Goal: Information Seeking & Learning: Learn about a topic

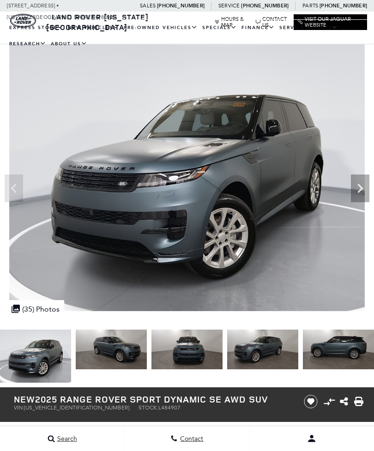
click at [359, 184] on icon "Next" at bounding box center [360, 188] width 6 height 9
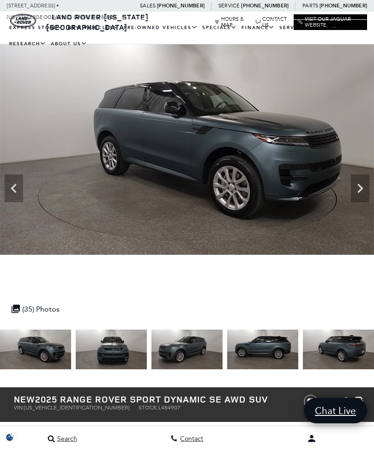
click at [357, 179] on icon "Next" at bounding box center [360, 188] width 18 height 18
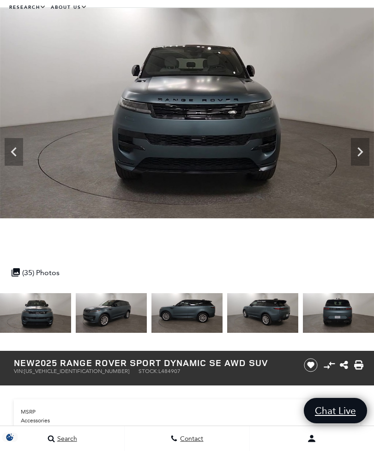
scroll to position [36, 0]
click at [356, 150] on icon "Next" at bounding box center [360, 152] width 18 height 18
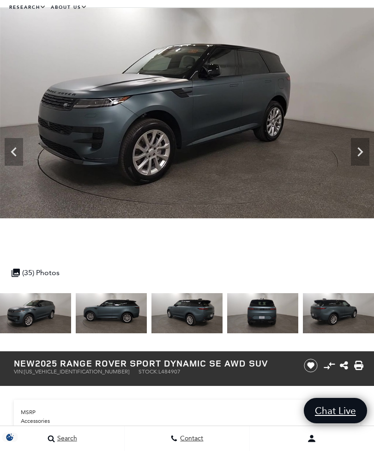
click at [355, 150] on icon "Next" at bounding box center [360, 152] width 18 height 18
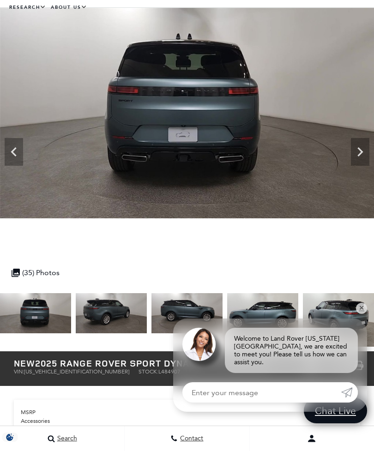
click at [348, 144] on img at bounding box center [187, 113] width 374 height 210
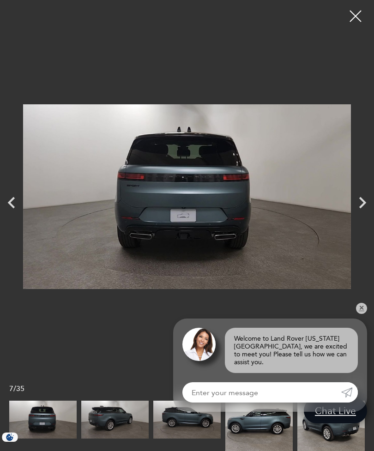
click at [359, 20] on div at bounding box center [355, 16] width 23 height 23
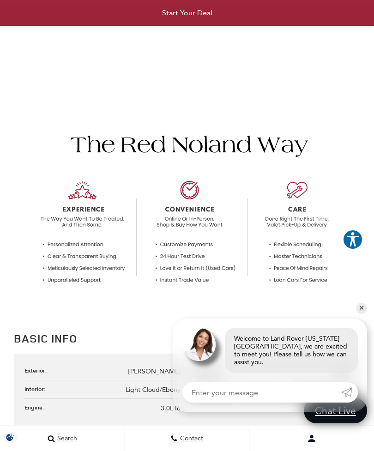
scroll to position [755, 0]
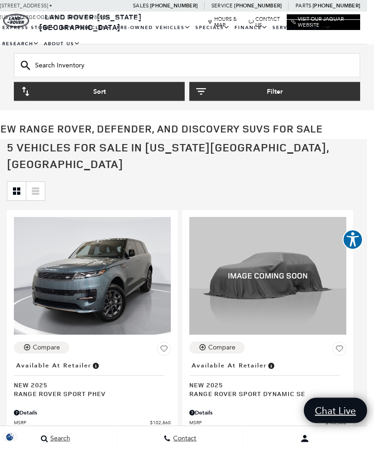
scroll to position [0, 7]
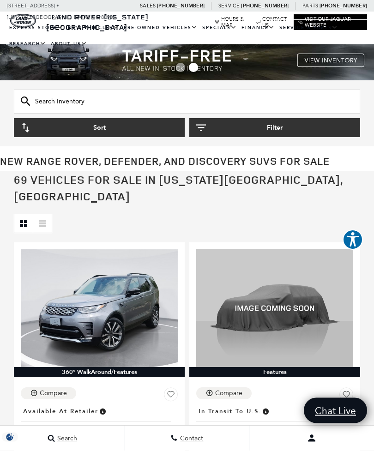
scroll to position [4, 0]
click at [0, 0] on link "View Certified Pre-Owned" at bounding box center [0, 0] width 0 height 0
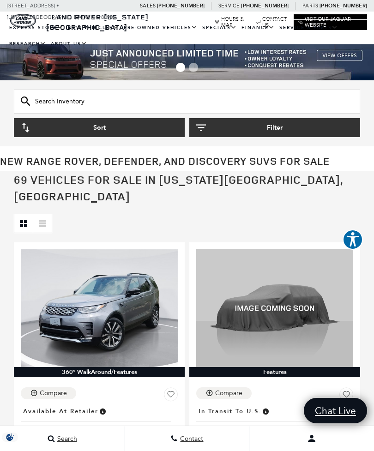
click at [0, 0] on link "View Certified Pre-Owned" at bounding box center [0, 0] width 0 height 0
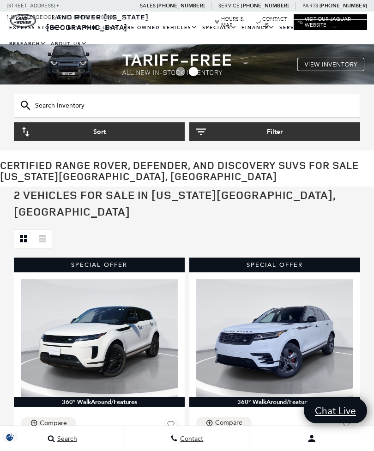
click at [0, 0] on link "View All Pre-Owned Vehicles" at bounding box center [0, 0] width 0 height 0
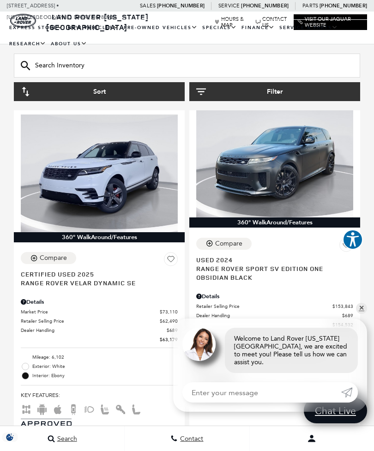
scroll to position [1986, 0]
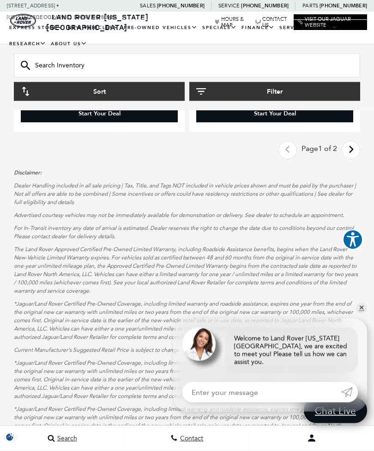
click at [349, 143] on icon "next page" at bounding box center [351, 150] width 6 height 15
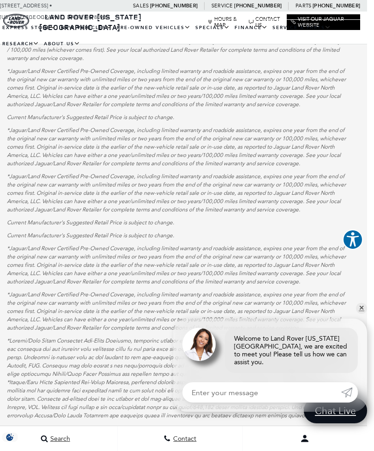
scroll to position [0, 7]
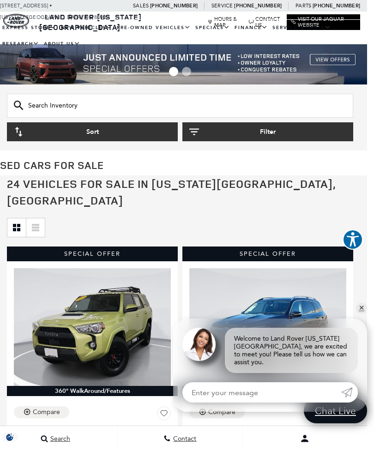
click at [0, 0] on link "Used Vehicle Specials" at bounding box center [0, 0] width 0 height 0
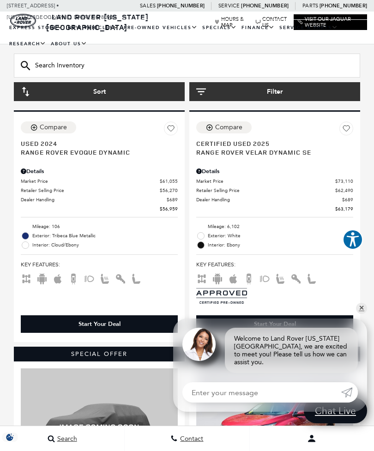
scroll to position [1386, 0]
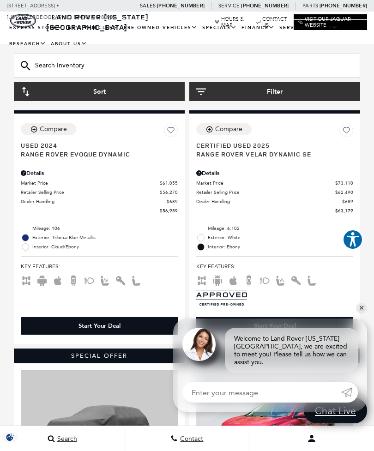
click at [0, 0] on link "How Express Works" at bounding box center [0, 0] width 0 height 0
